Goal: Information Seeking & Learning: Learn about a topic

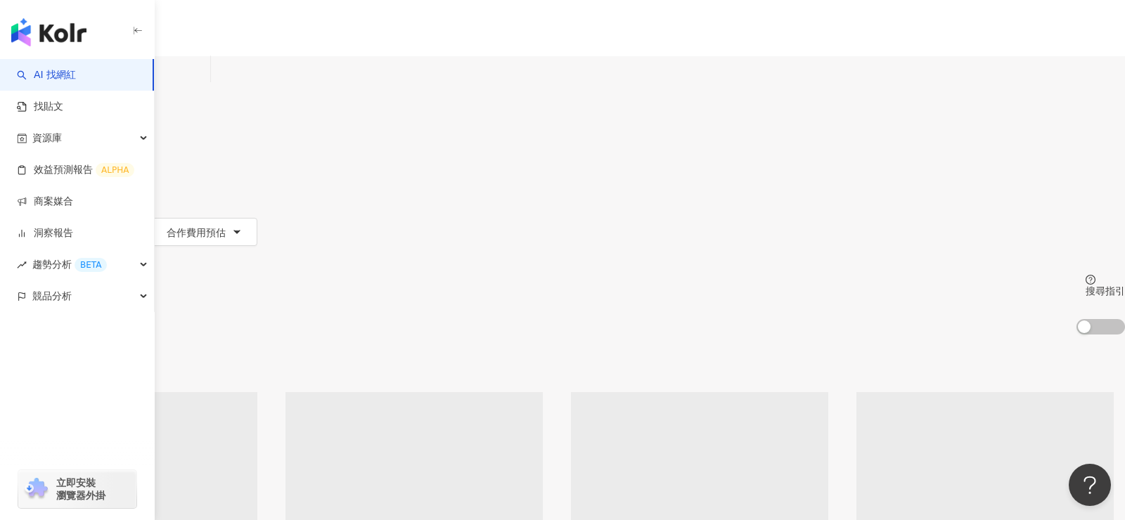
click at [49, 79] on span "繁體中文" at bounding box center [29, 84] width 39 height 11
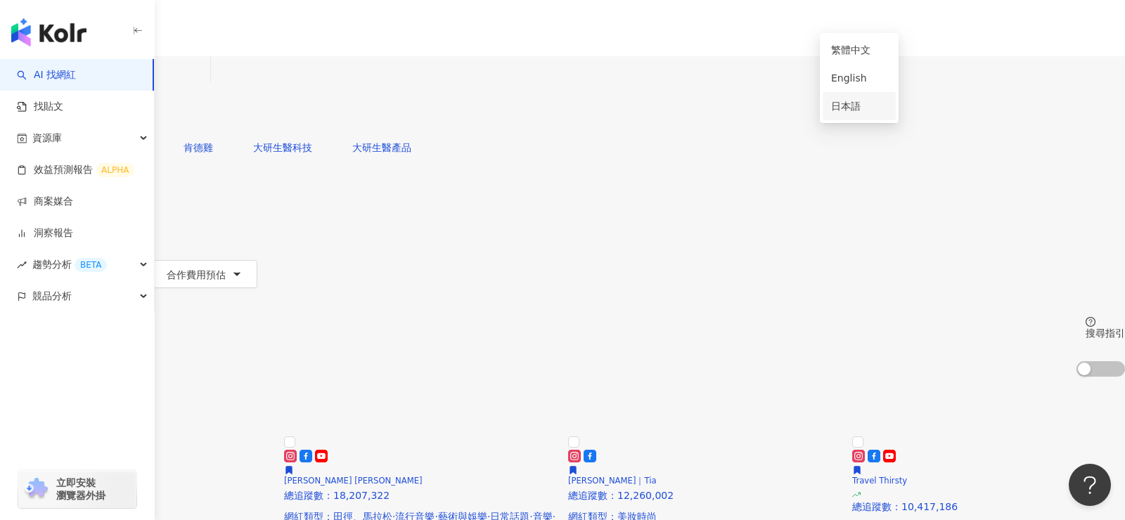
click at [853, 114] on div "日本語" at bounding box center [859, 105] width 56 height 15
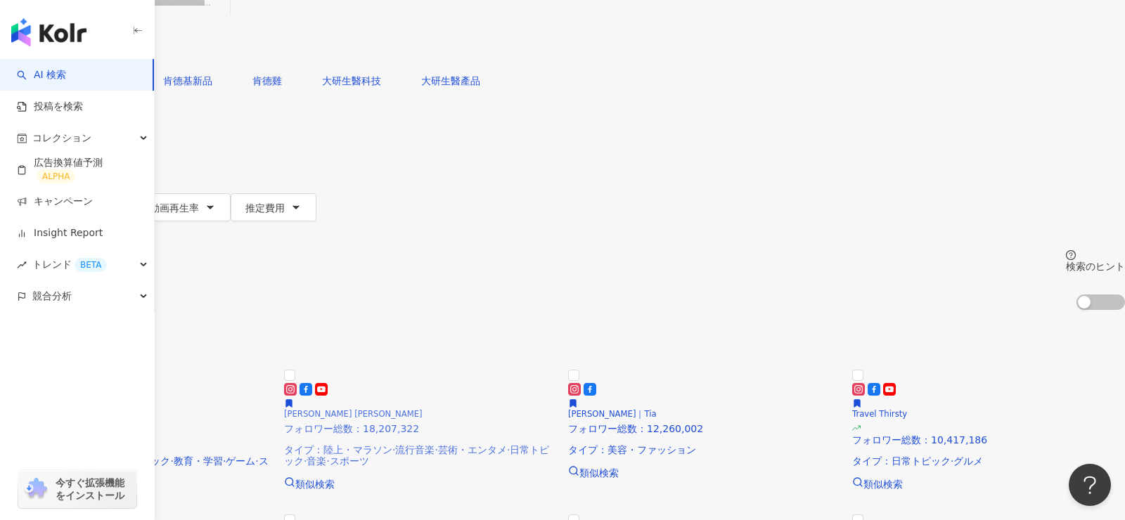
scroll to position [67, 0]
click at [392, 444] on span "陸上・マラソン" at bounding box center [357, 449] width 69 height 11
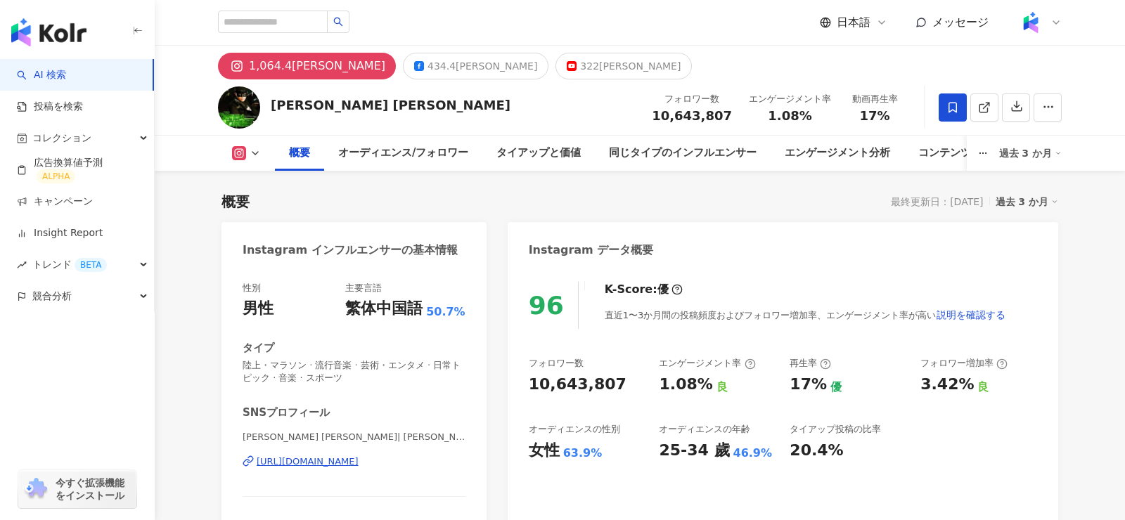
scroll to position [141, 0]
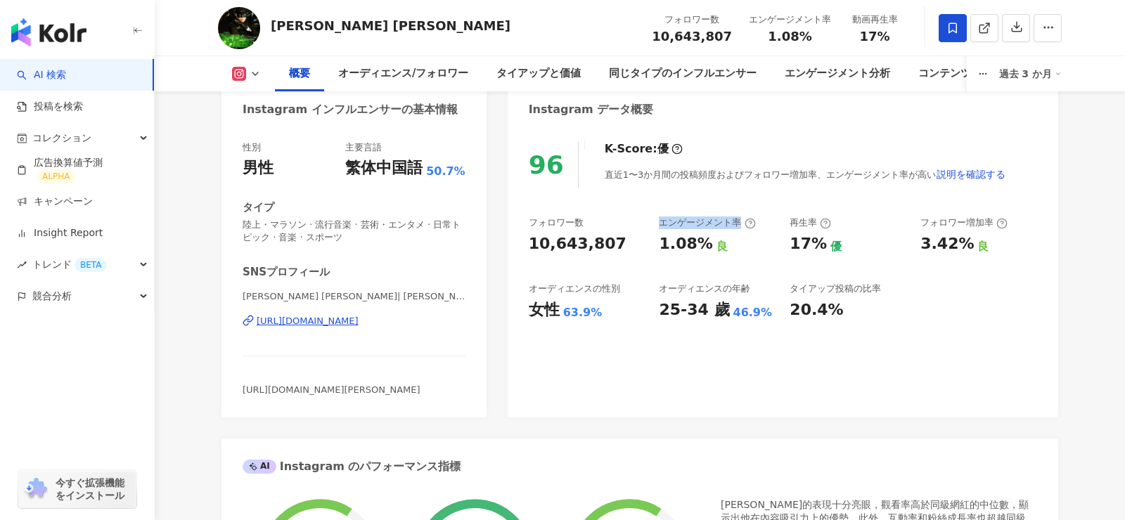
drag, startPoint x: 659, startPoint y: 221, endPoint x: 737, endPoint y: 221, distance: 77.3
click at [737, 221] on div "エンゲージメント率" at bounding box center [707, 223] width 96 height 13
copy div "エンゲージメント率"
click at [55, 33] on img "button" at bounding box center [48, 32] width 75 height 28
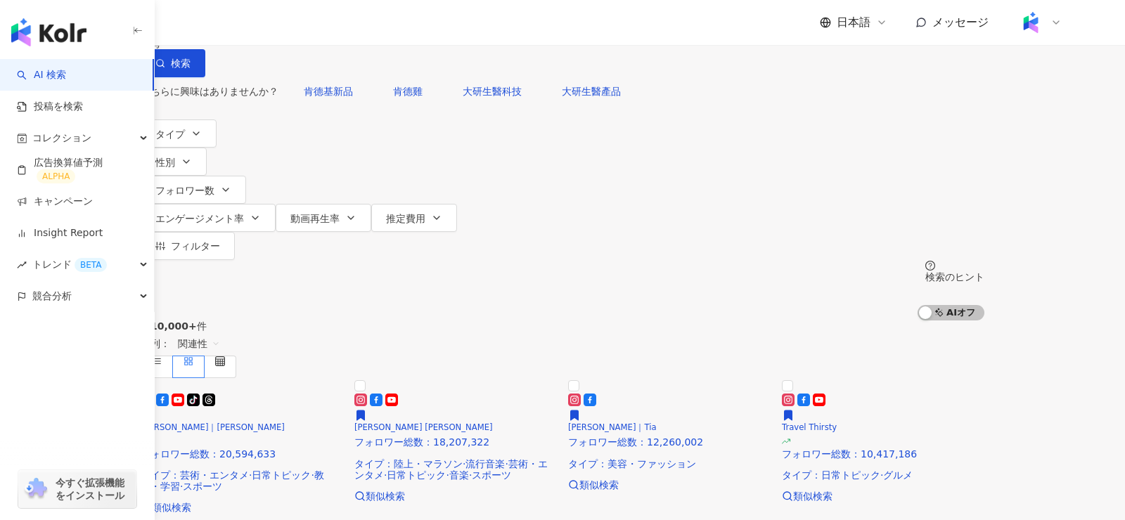
click at [949, 49] on div "台湾" at bounding box center [563, 43] width 844 height 11
click at [875, 133] on div "日本" at bounding box center [866, 124] width 20 height 15
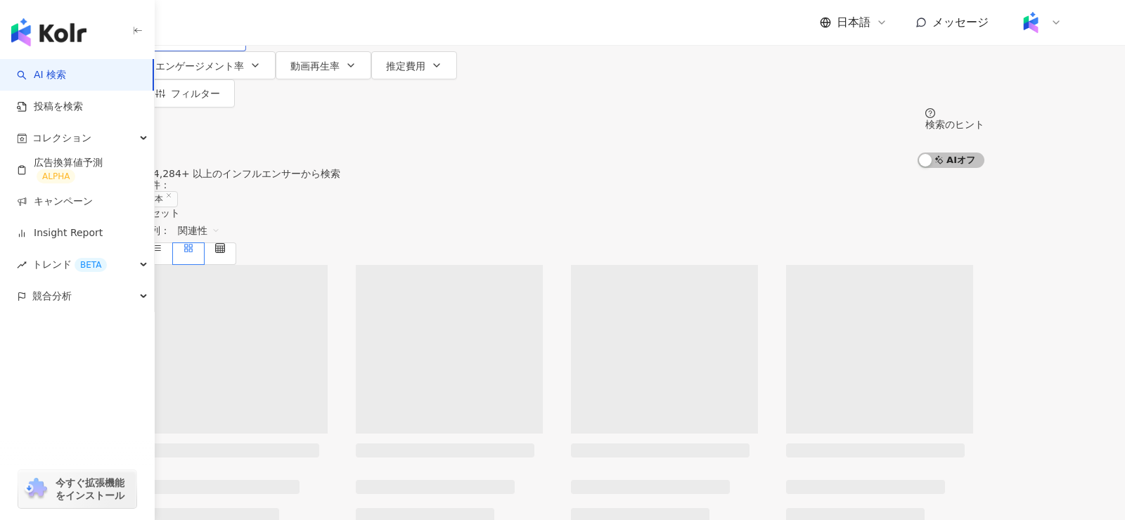
scroll to position [155, 0]
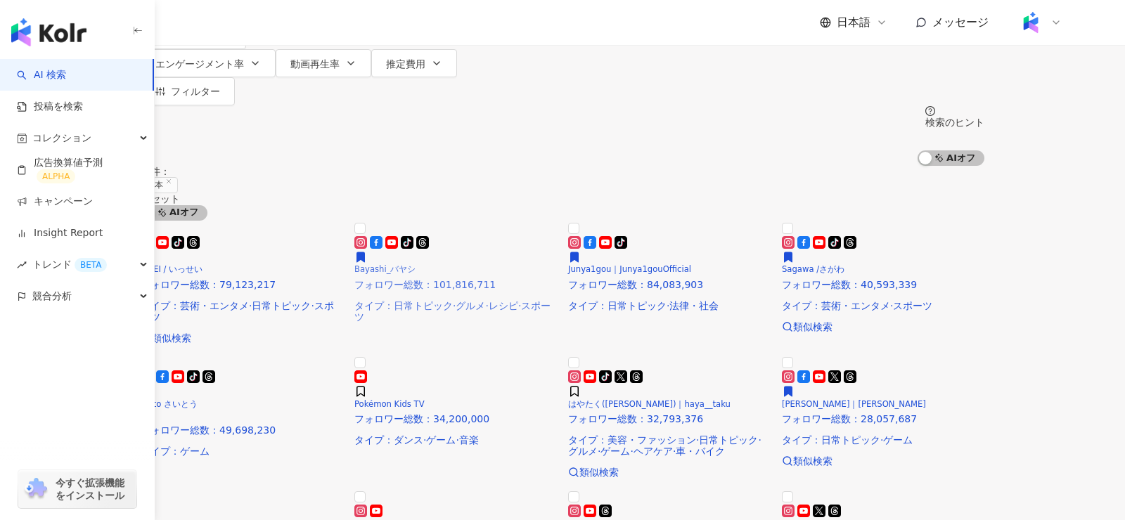
click at [354, 232] on img at bounding box center [354, 232] width 0 height 0
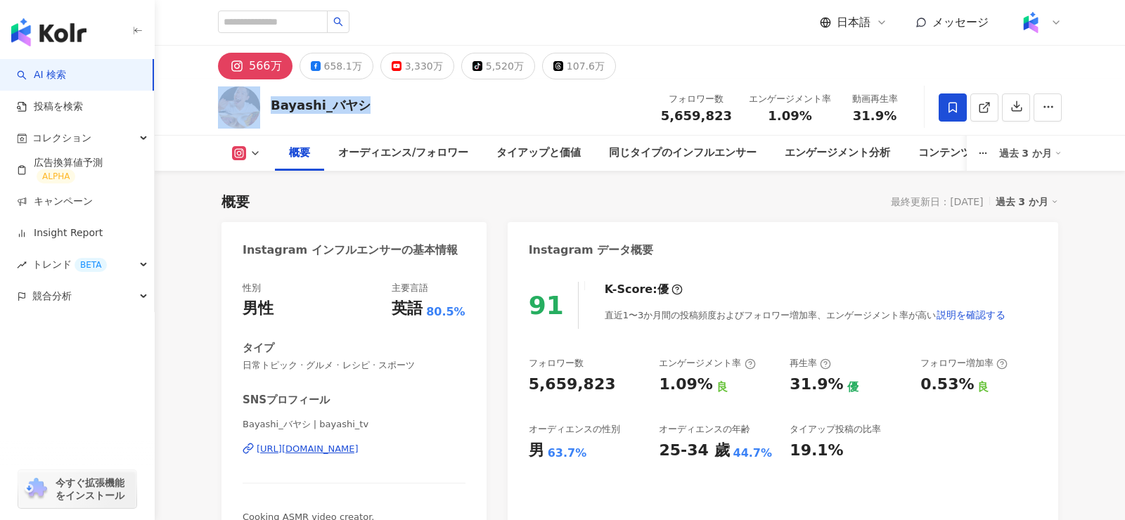
drag, startPoint x: 373, startPoint y: 104, endPoint x: 265, endPoint y: 104, distance: 107.6
click at [265, 104] on div "Bayashi_バヤシ フォロワー数 5,659,823 エンゲージメント率 1.09% 動画再生率 31.9%" at bounding box center [640, 107] width 900 height 56
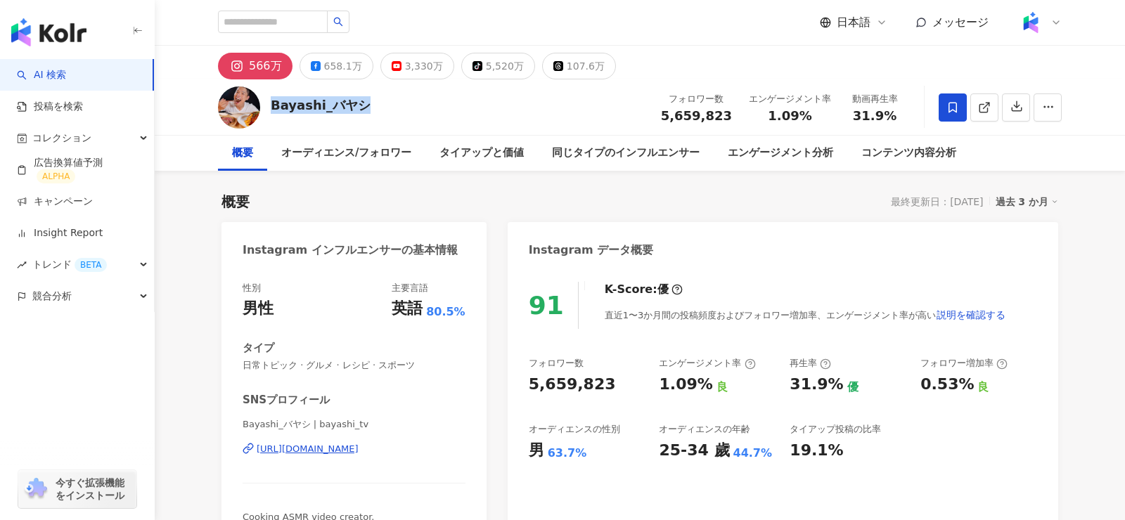
copy div "Bayashi_バヤシ"
